Goal: Task Accomplishment & Management: Manage account settings

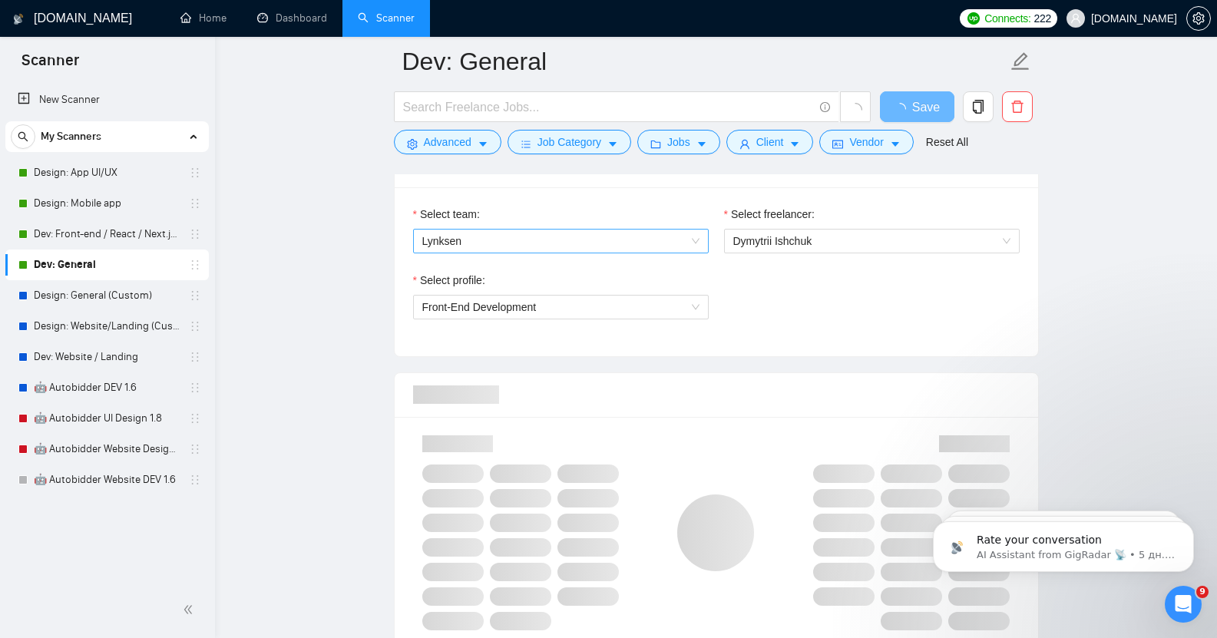
click at [557, 235] on span "Lynksen" at bounding box center [560, 241] width 277 height 23
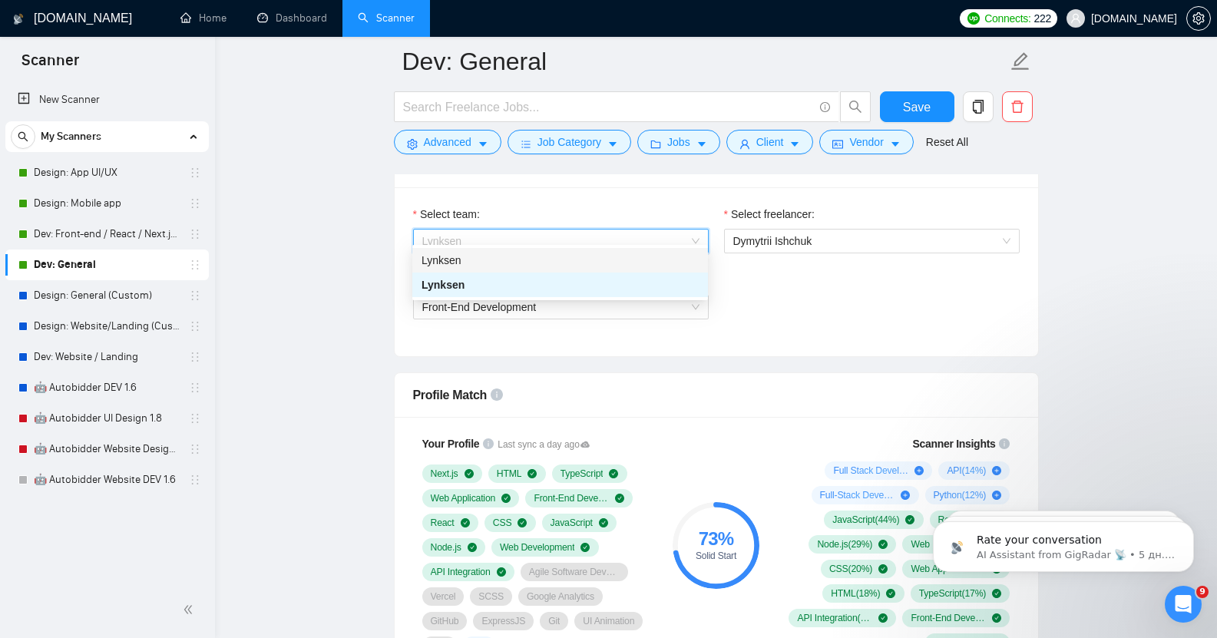
click at [528, 266] on div "Lynksen" at bounding box center [560, 260] width 277 height 17
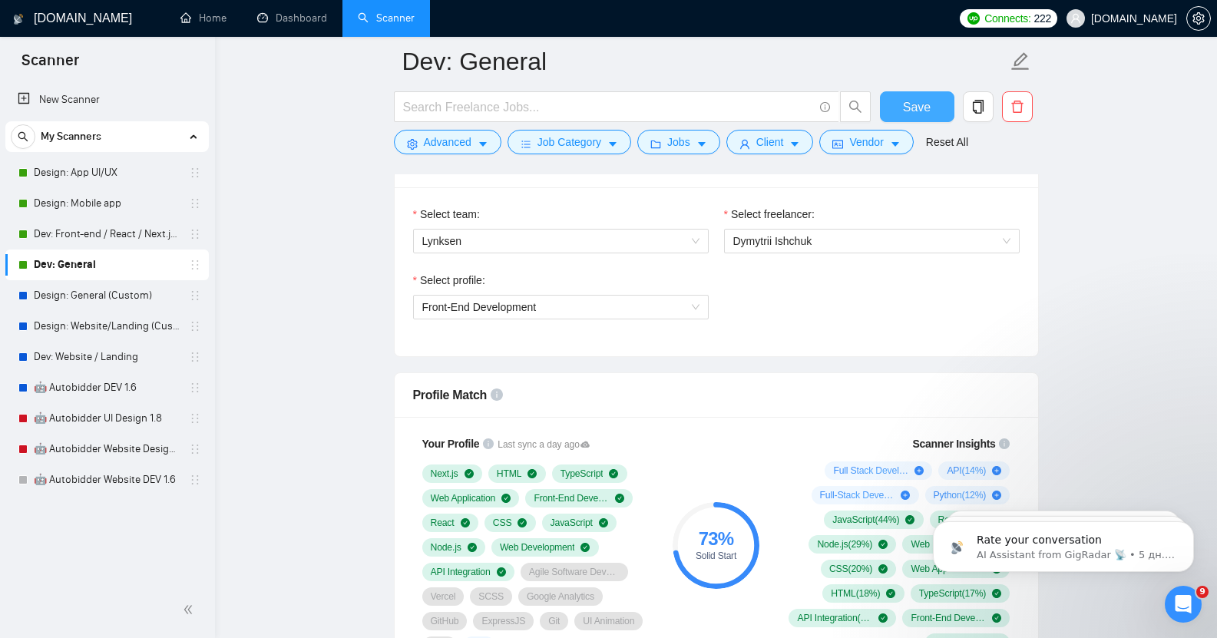
click at [921, 110] on span "Save" at bounding box center [917, 107] width 28 height 19
click at [91, 228] on link "Dev: Front-end / React / Next.js / WebGL / GSAP" at bounding box center [107, 234] width 146 height 31
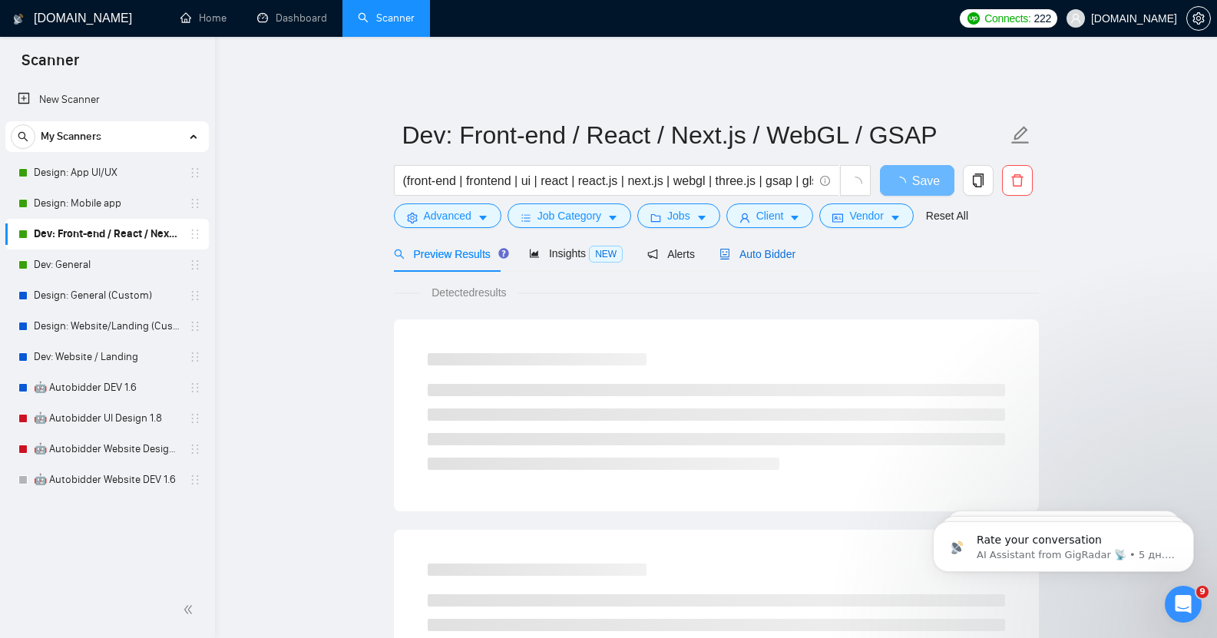
click at [741, 248] on span "Auto Bidder" at bounding box center [757, 254] width 76 height 12
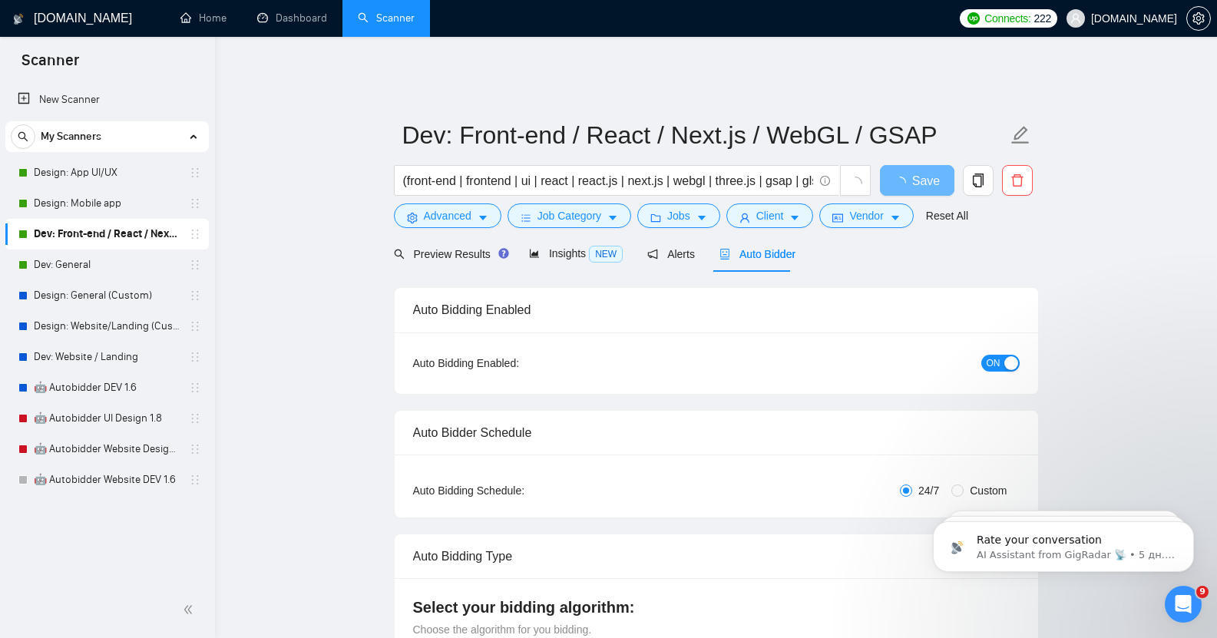
checkbox input "true"
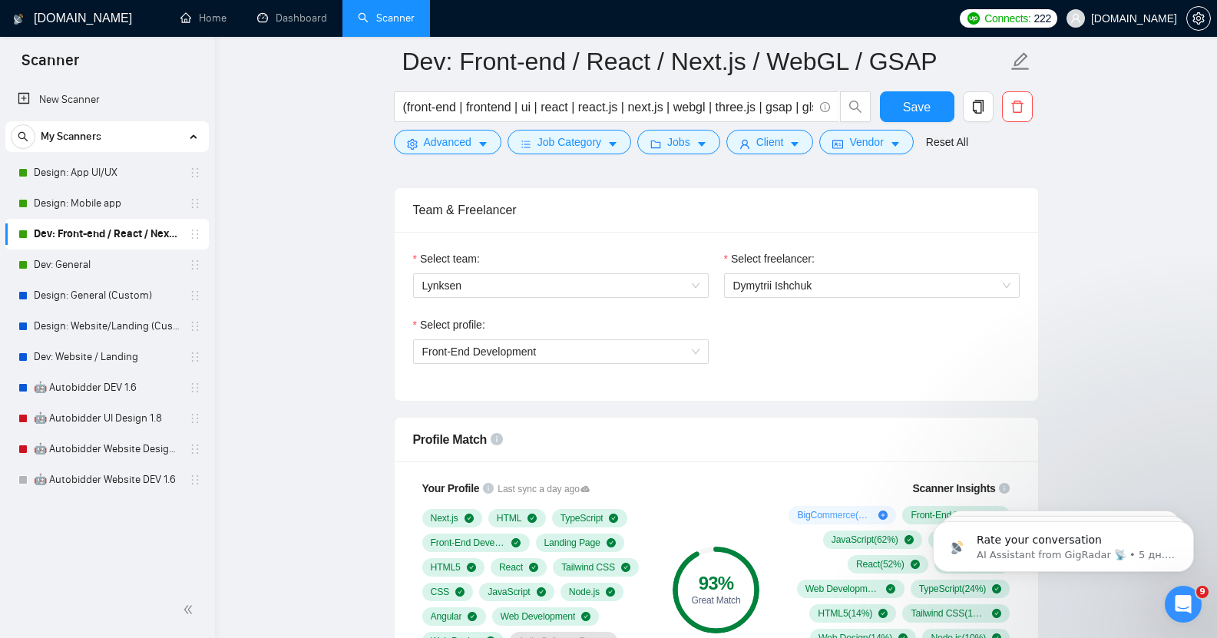
scroll to position [767, 0]
click at [514, 280] on span "Lynksen" at bounding box center [560, 286] width 277 height 23
click at [108, 203] on link "Design: Mobile app" at bounding box center [107, 203] width 146 height 31
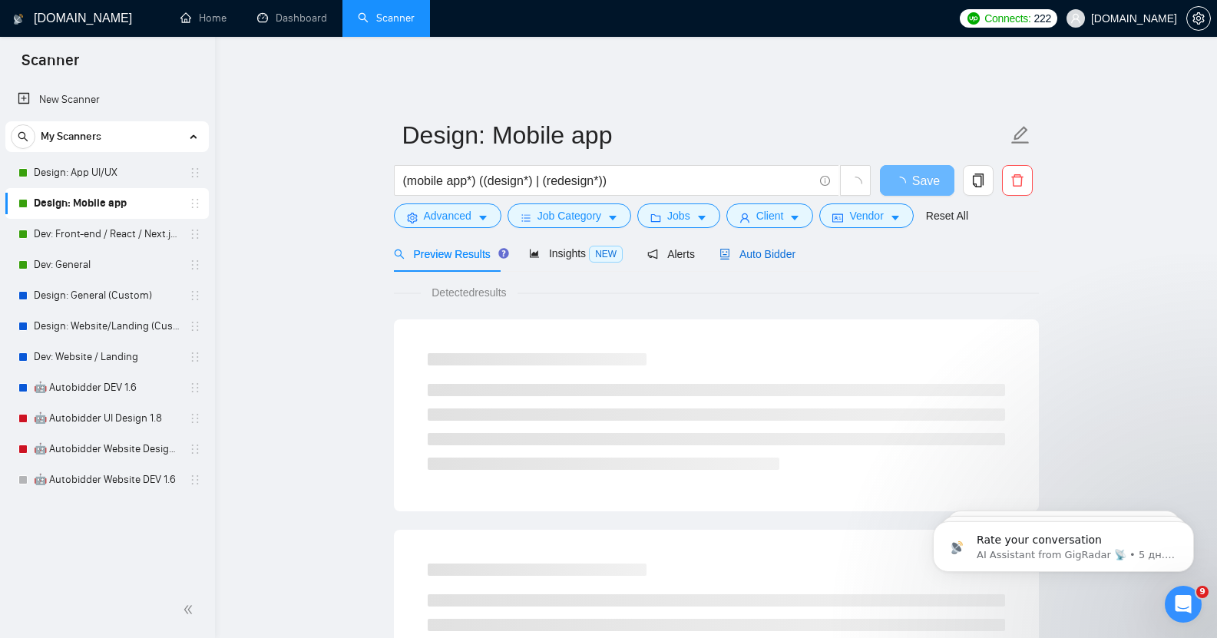
click at [764, 248] on span "Auto Bidder" at bounding box center [757, 254] width 76 height 12
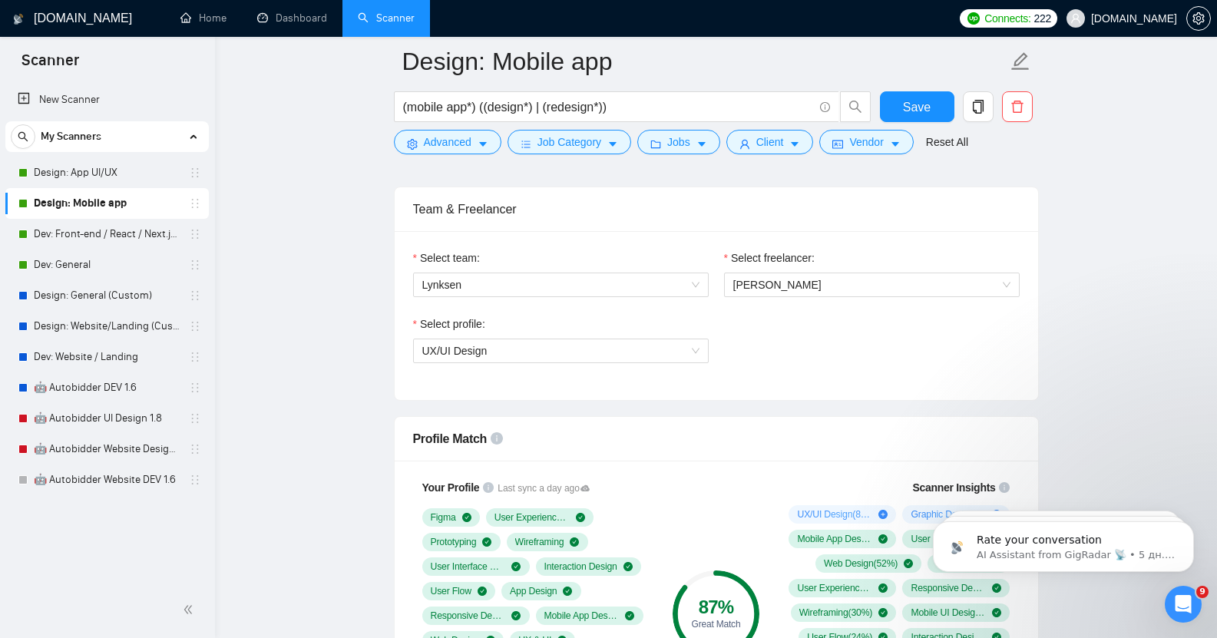
scroll to position [769, 0]
click at [496, 276] on span "Lynksen" at bounding box center [560, 284] width 277 height 23
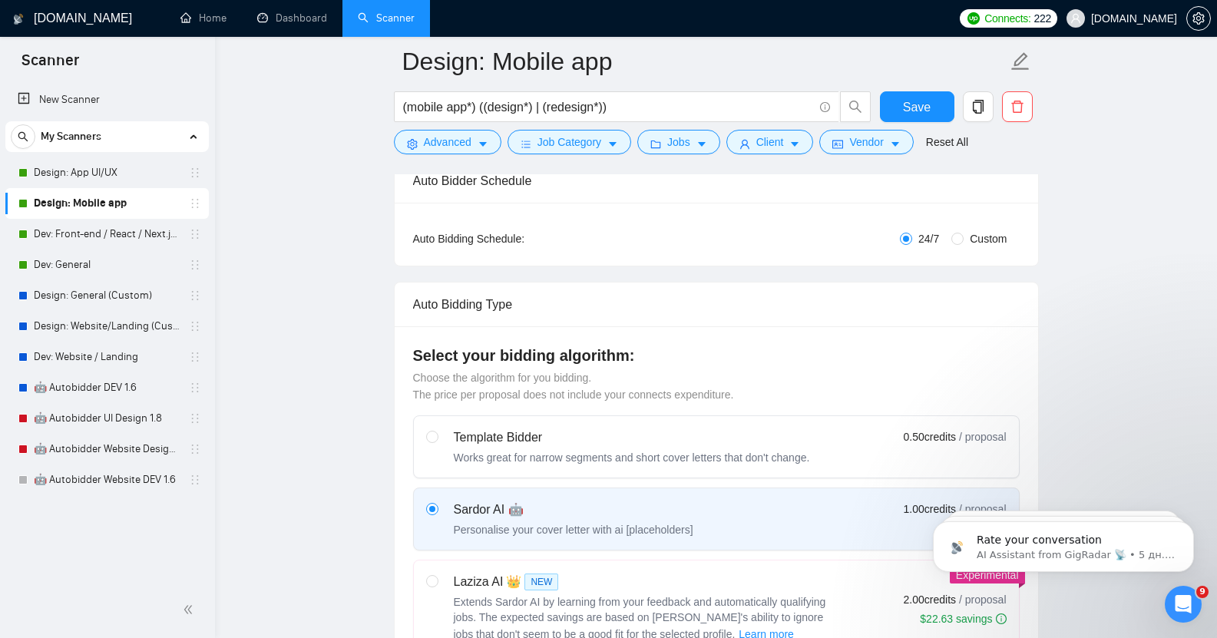
scroll to position [263, 0]
click at [111, 169] on link "Design: App UI/UX" at bounding box center [107, 172] width 146 height 31
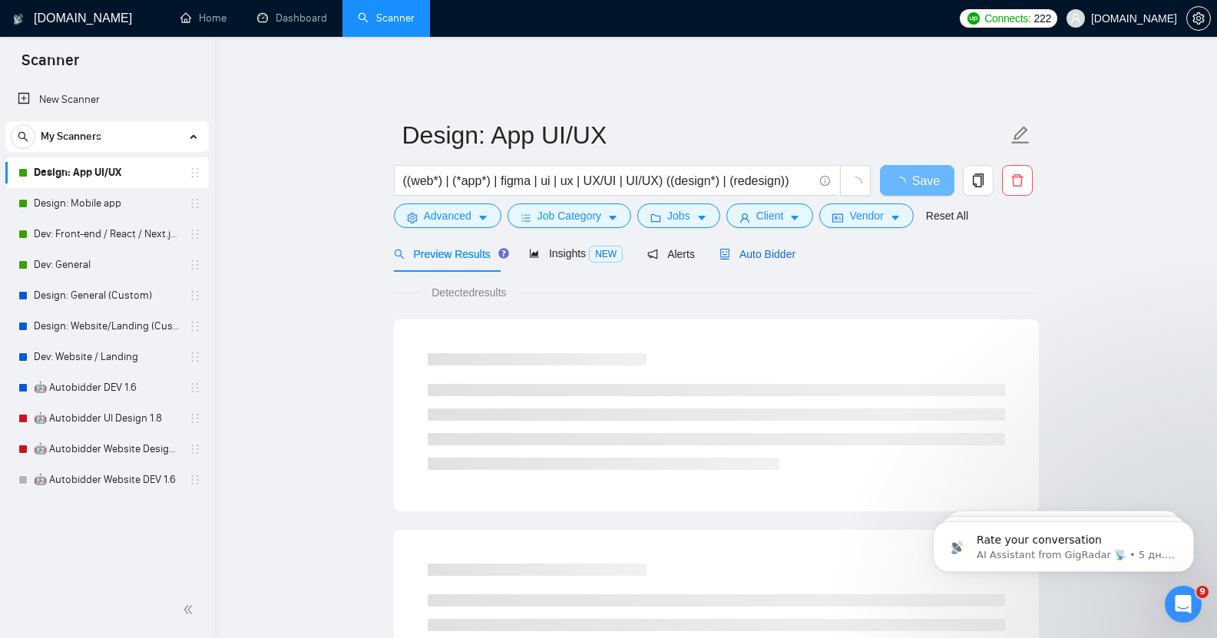
click at [766, 248] on span "Auto Bidder" at bounding box center [757, 254] width 76 height 12
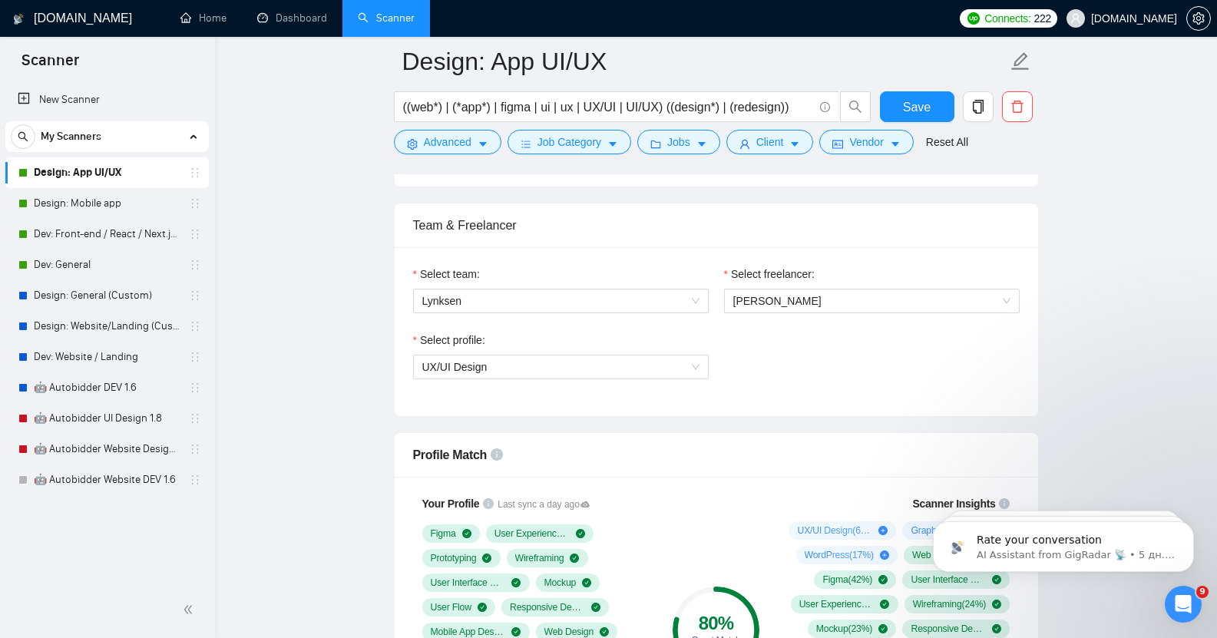
scroll to position [756, 0]
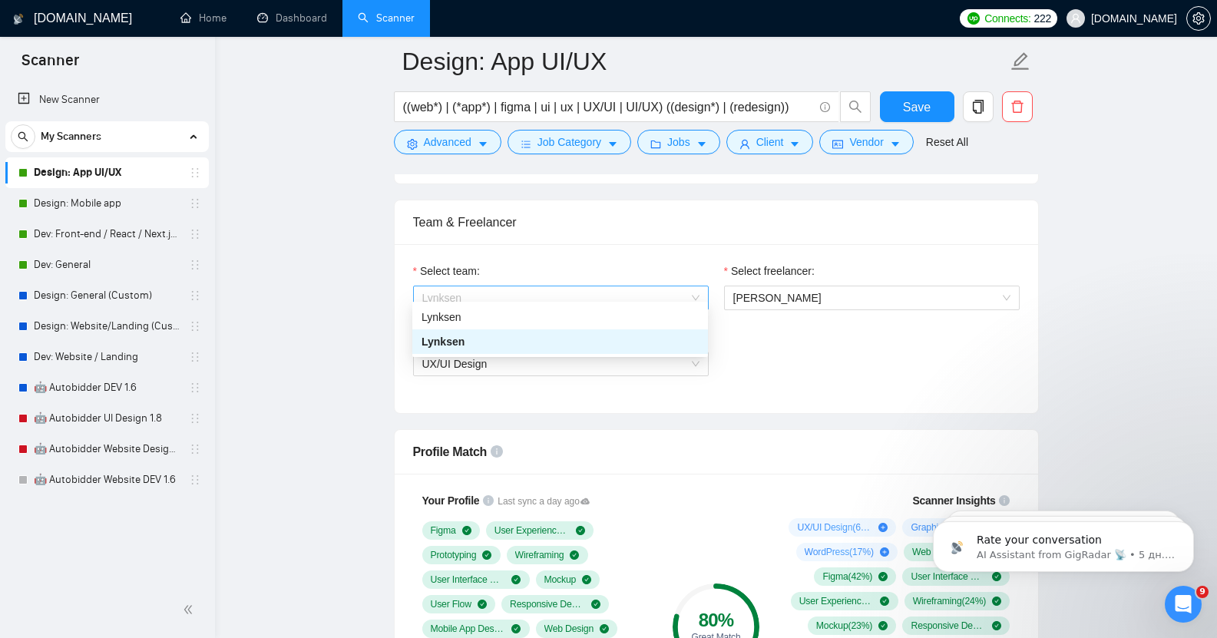
click at [475, 286] on span "Lynksen" at bounding box center [560, 297] width 277 height 23
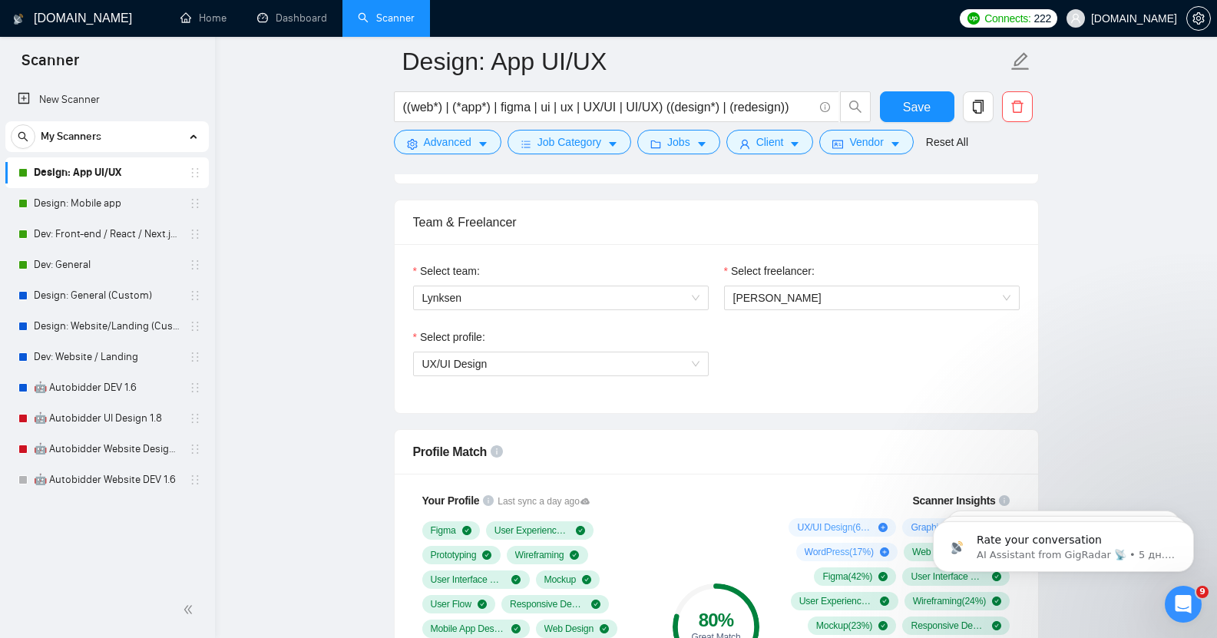
click at [574, 230] on div "Team & Freelancer" at bounding box center [716, 222] width 607 height 44
click at [77, 265] on link "Dev: General" at bounding box center [107, 265] width 146 height 31
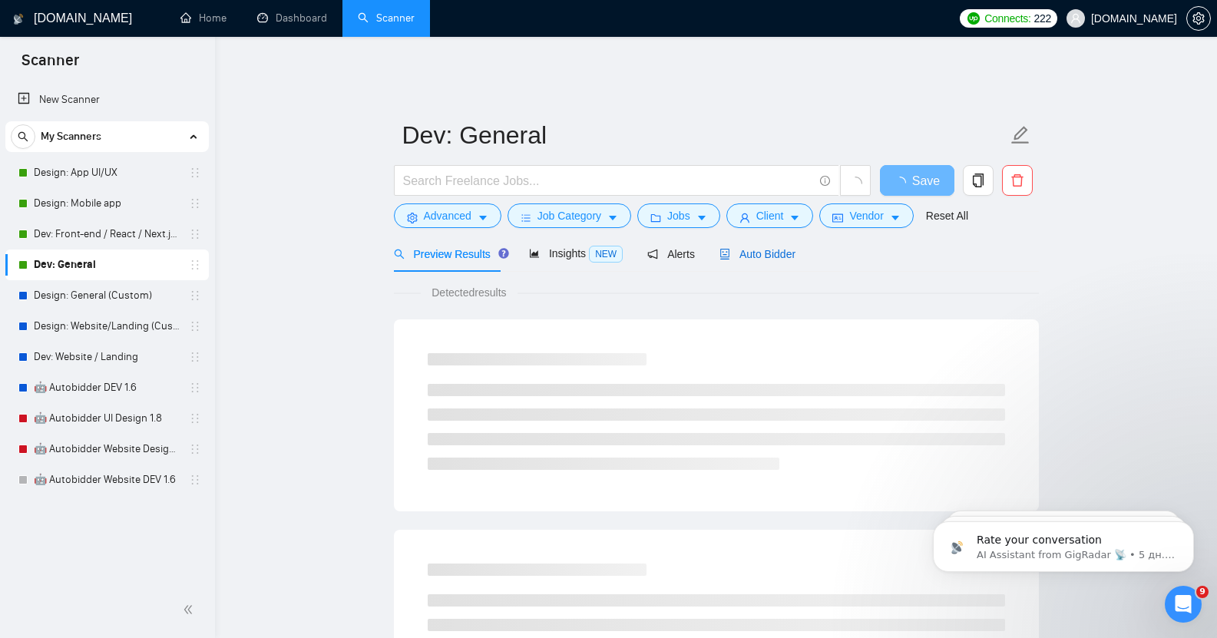
click at [762, 248] on span "Auto Bidder" at bounding box center [757, 254] width 76 height 12
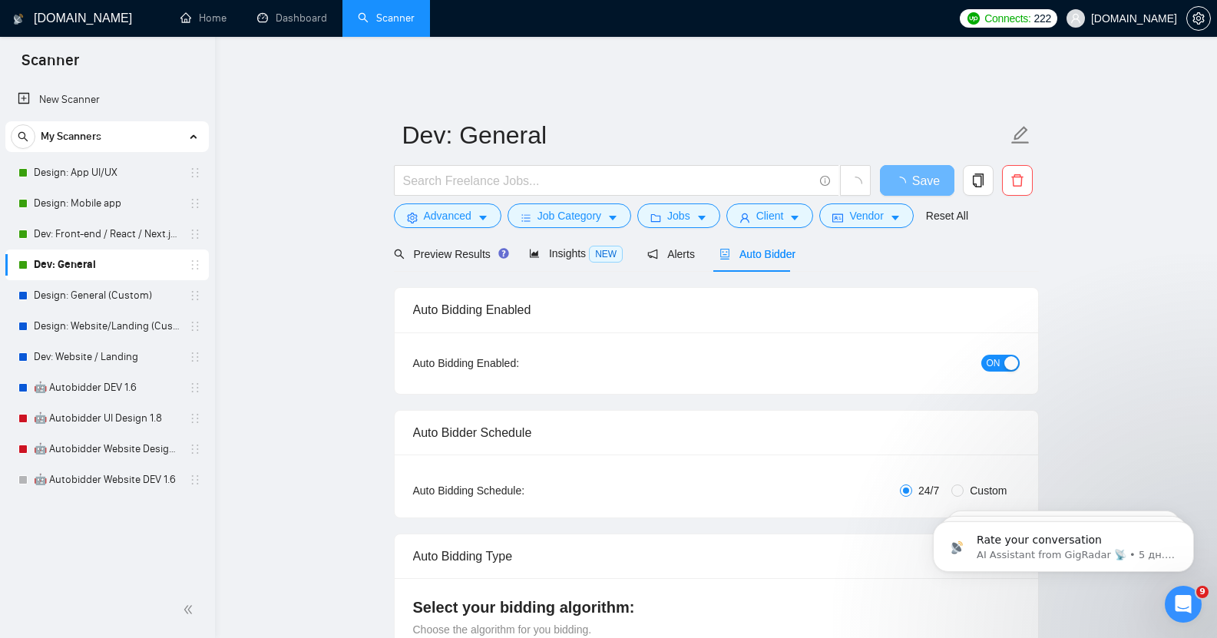
checkbox input "true"
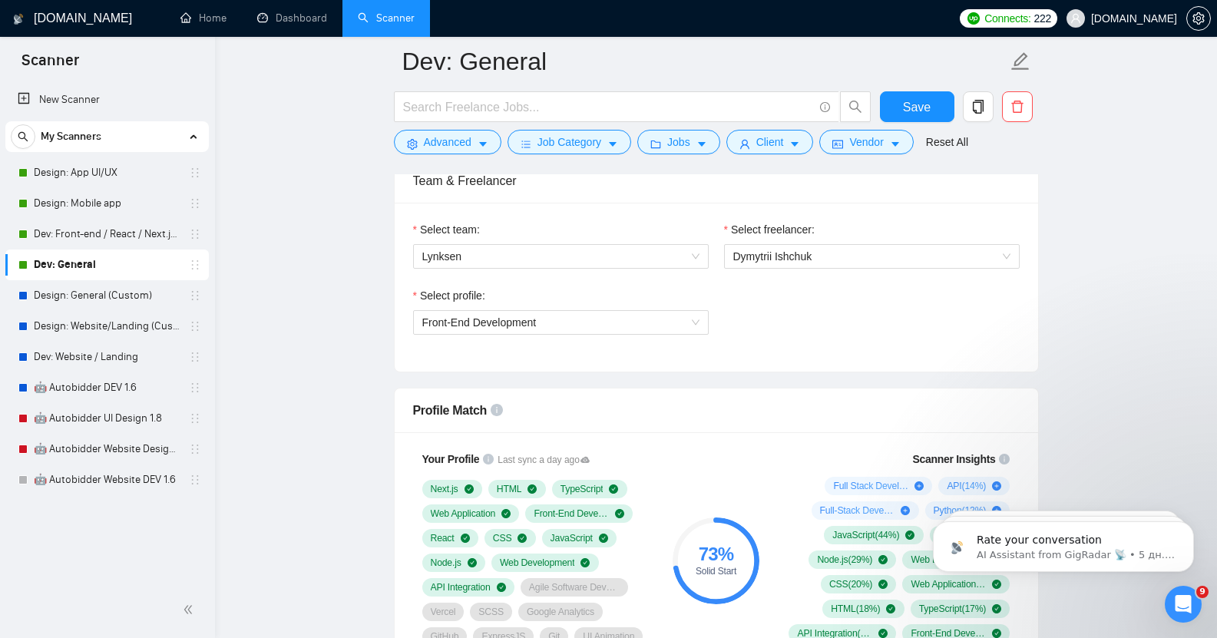
scroll to position [800, 0]
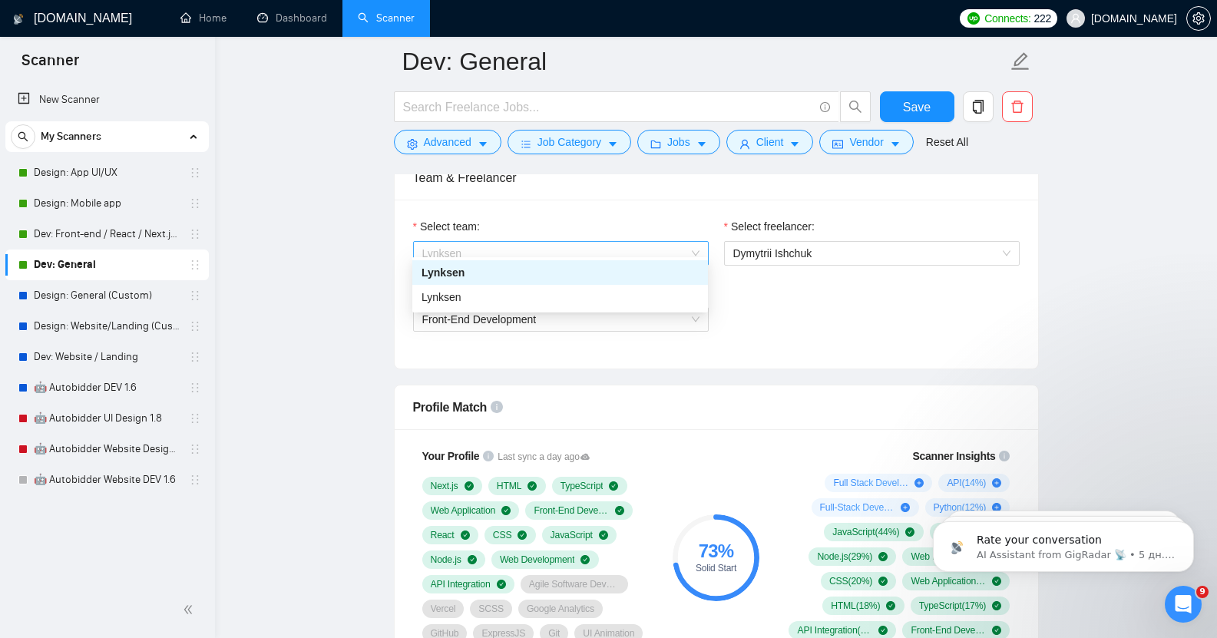
click at [487, 242] on span "Lynksen" at bounding box center [560, 253] width 277 height 23
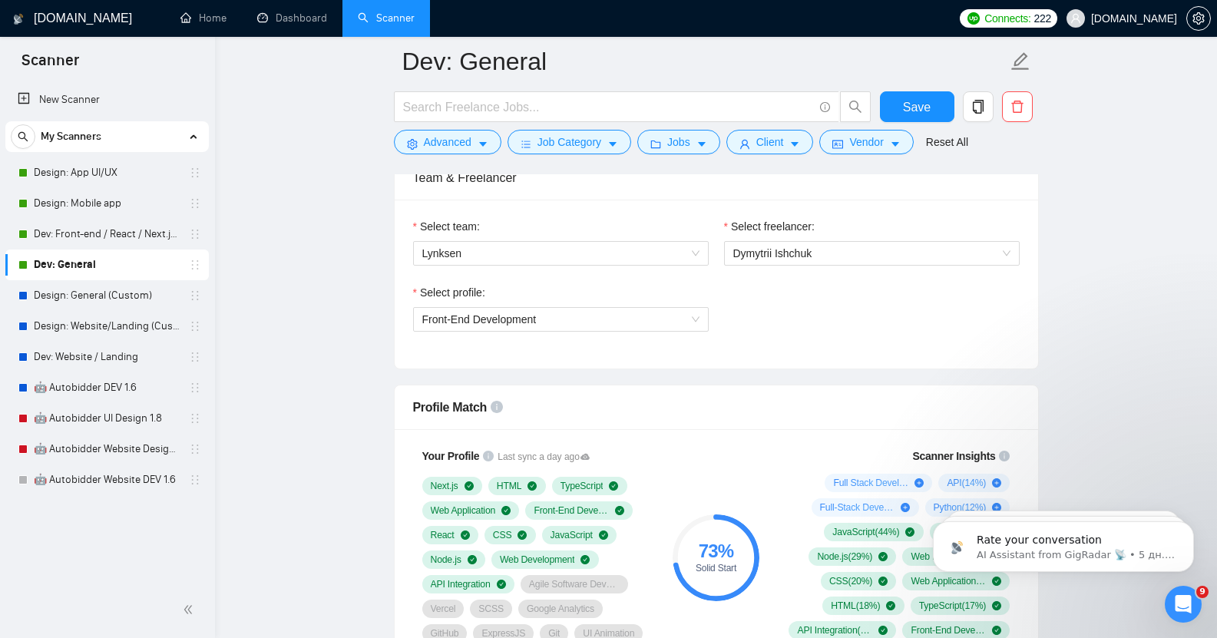
click at [786, 296] on div "Select profile: Front-End Development" at bounding box center [716, 317] width 622 height 66
click at [488, 242] on span "Lynksen" at bounding box center [560, 253] width 277 height 23
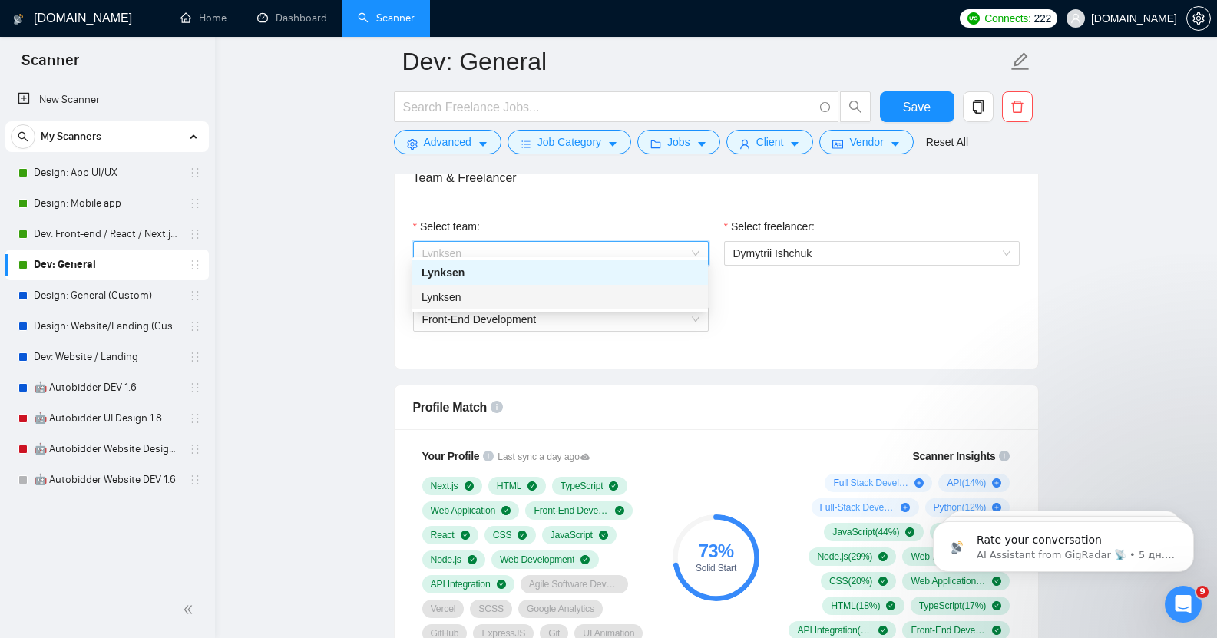
click at [491, 305] on div "Lynksen" at bounding box center [560, 297] width 277 height 17
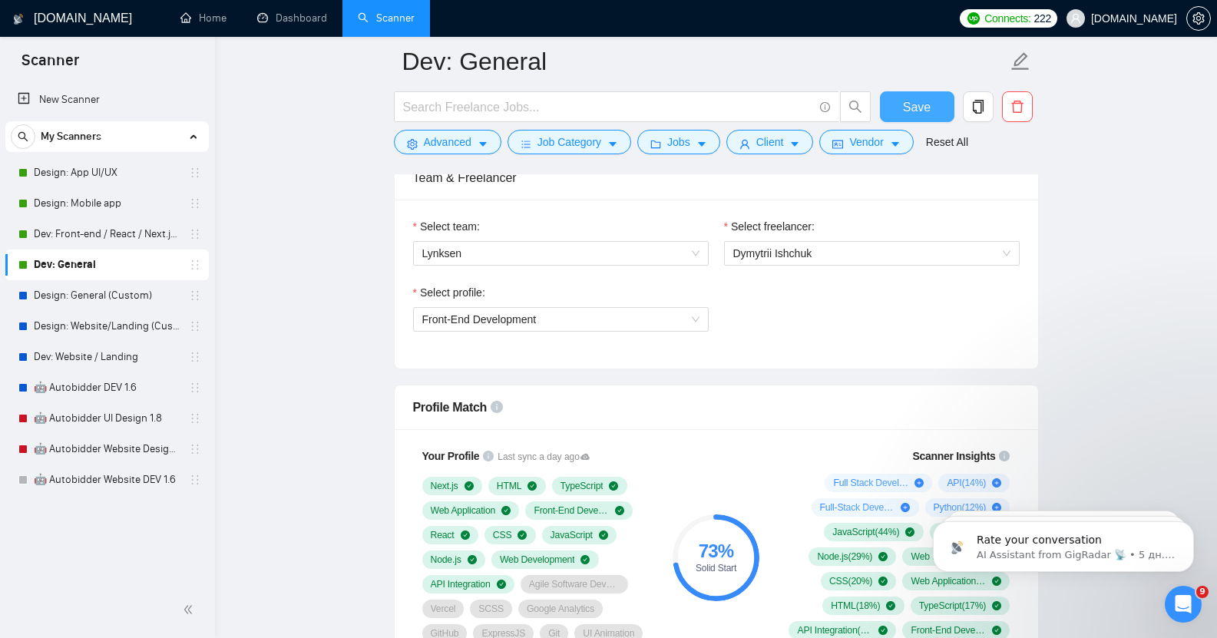
click at [920, 104] on span "Save" at bounding box center [917, 107] width 28 height 19
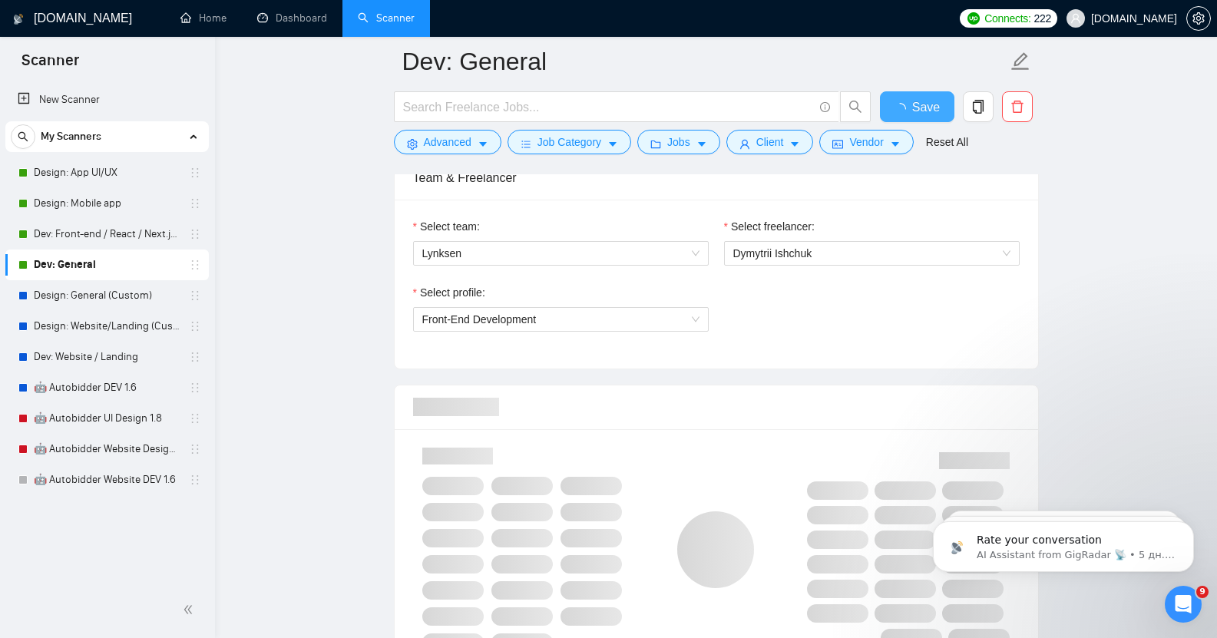
checkbox input "true"
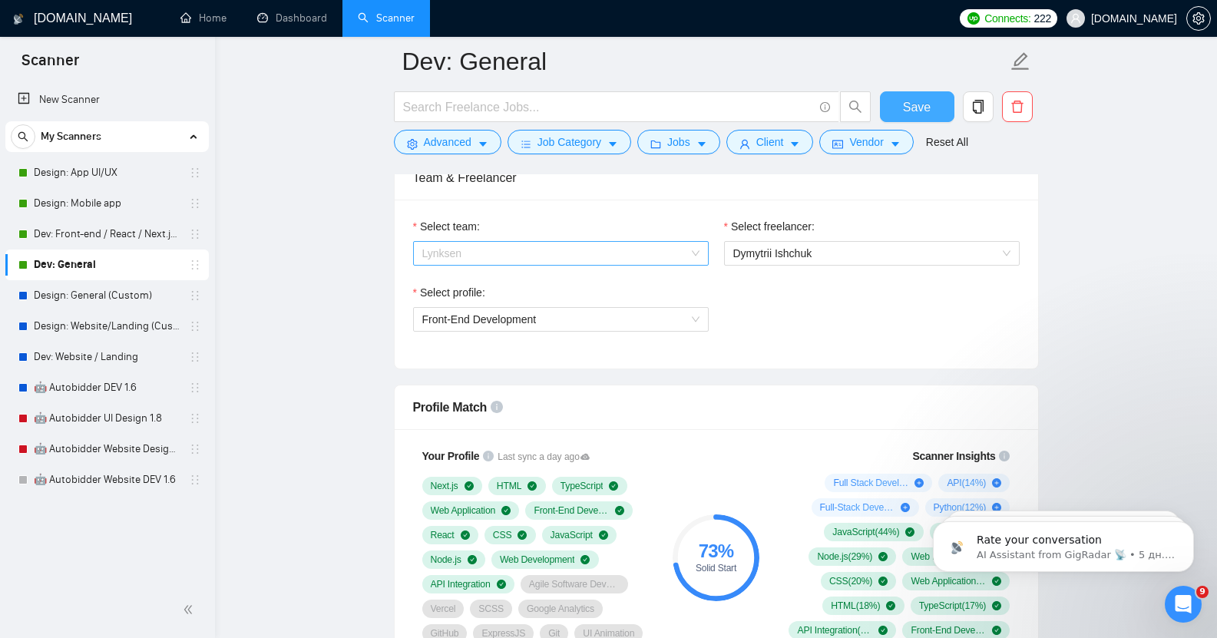
click at [541, 251] on span "Lynksen" at bounding box center [560, 253] width 277 height 23
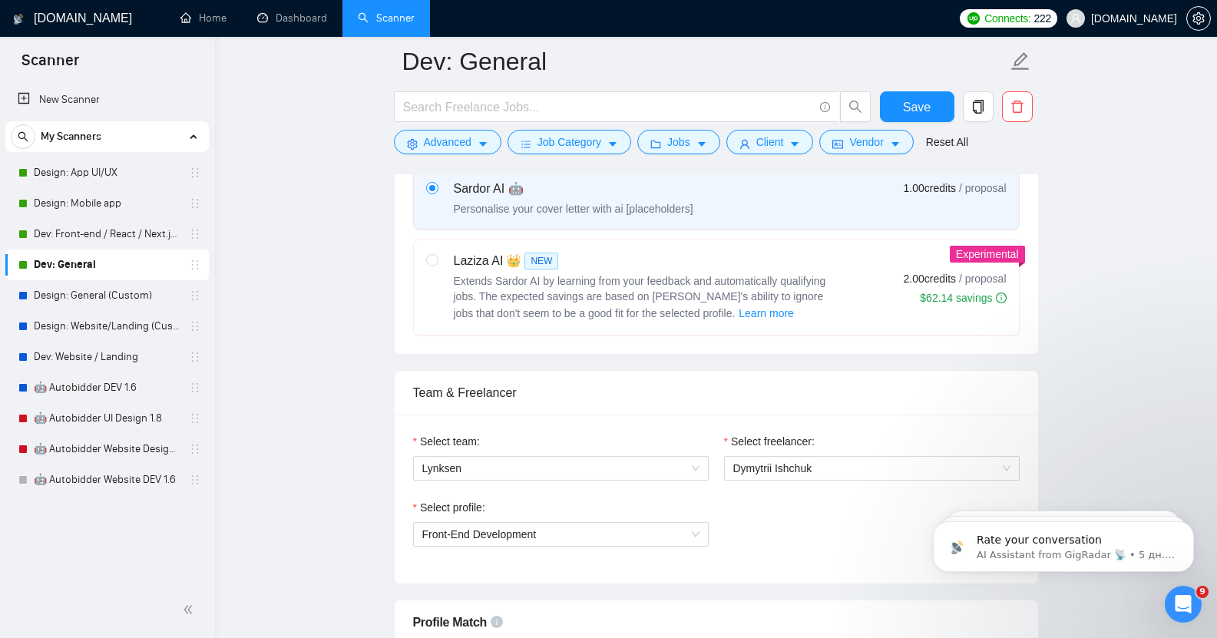
scroll to position [472, 0]
